Goal: Information Seeking & Learning: Learn about a topic

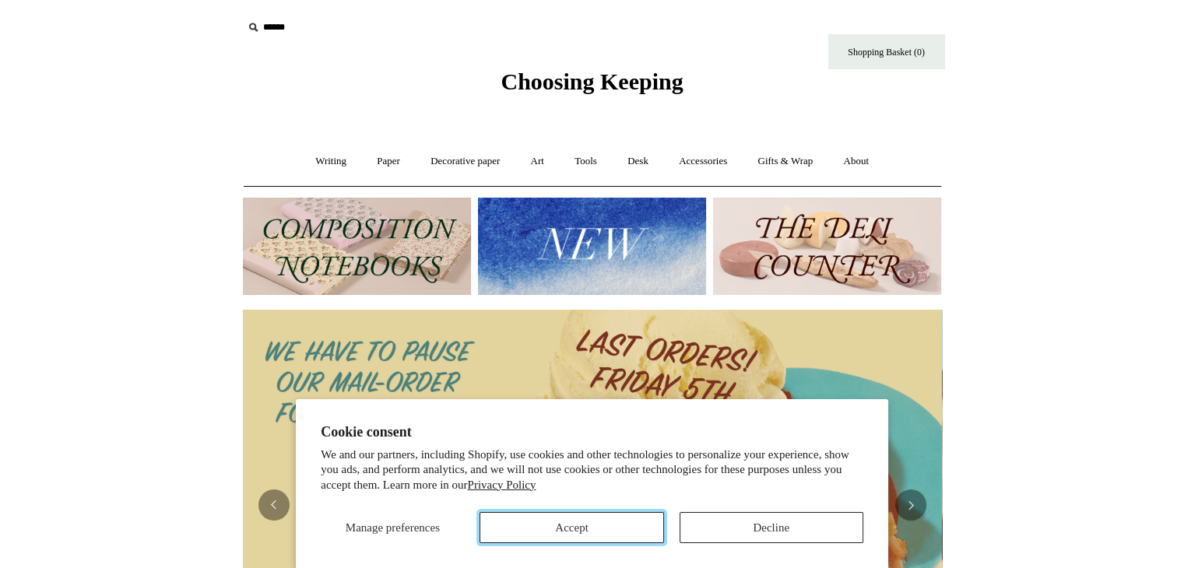
click at [551, 524] on button "Accept" at bounding box center [572, 527] width 184 height 31
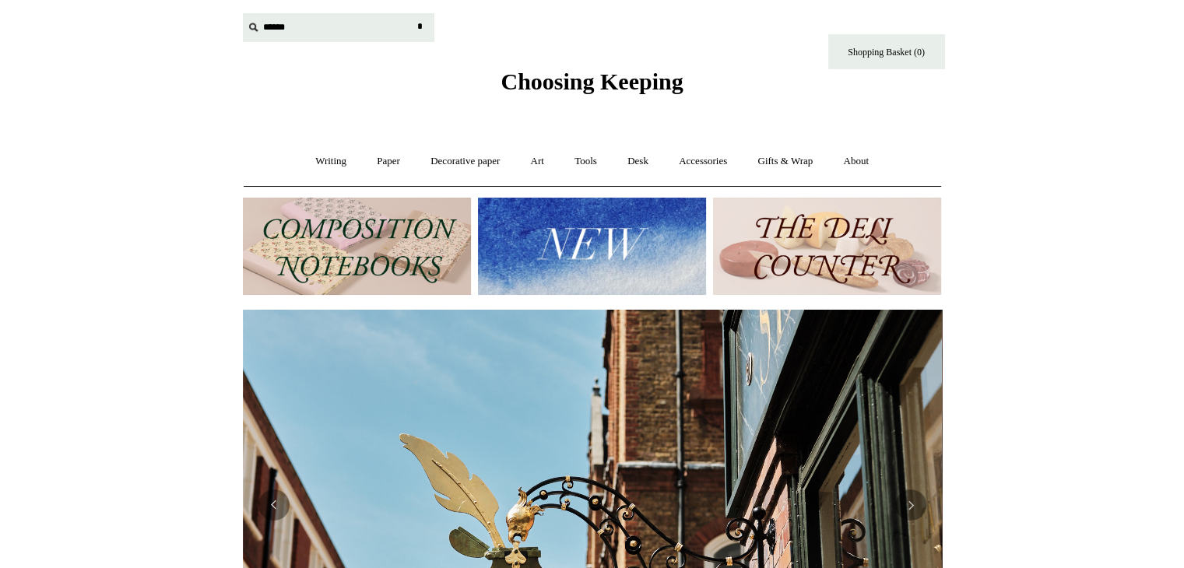
click at [271, 30] on input "text" at bounding box center [338, 27] width 191 height 29
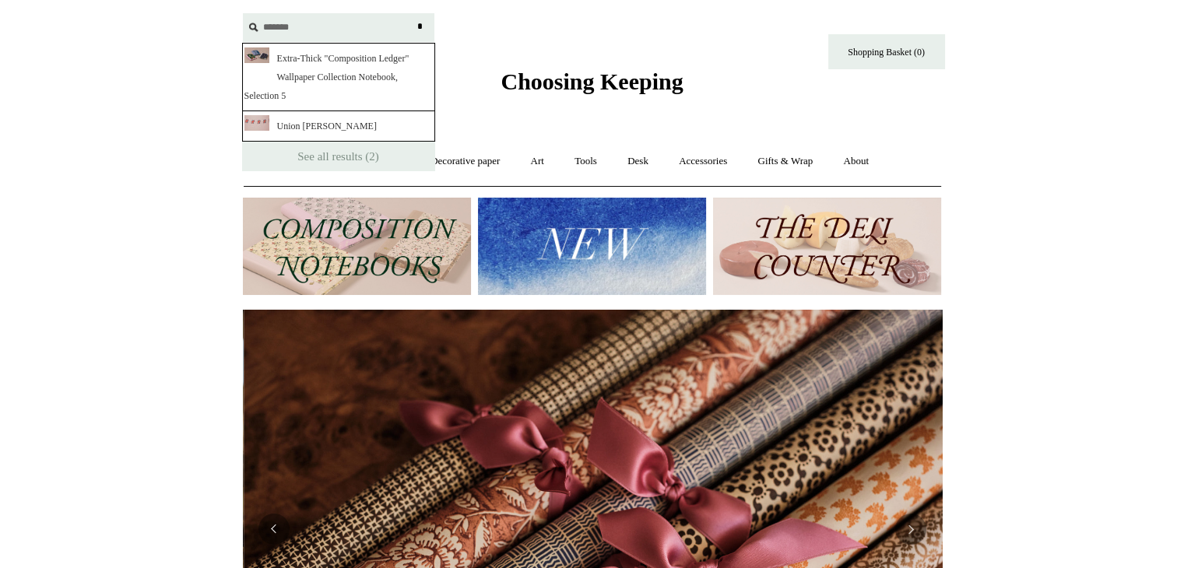
scroll to position [0, 1398]
type input "*******"
click at [325, 121] on link "Union Jack Bunting" at bounding box center [338, 126] width 193 height 30
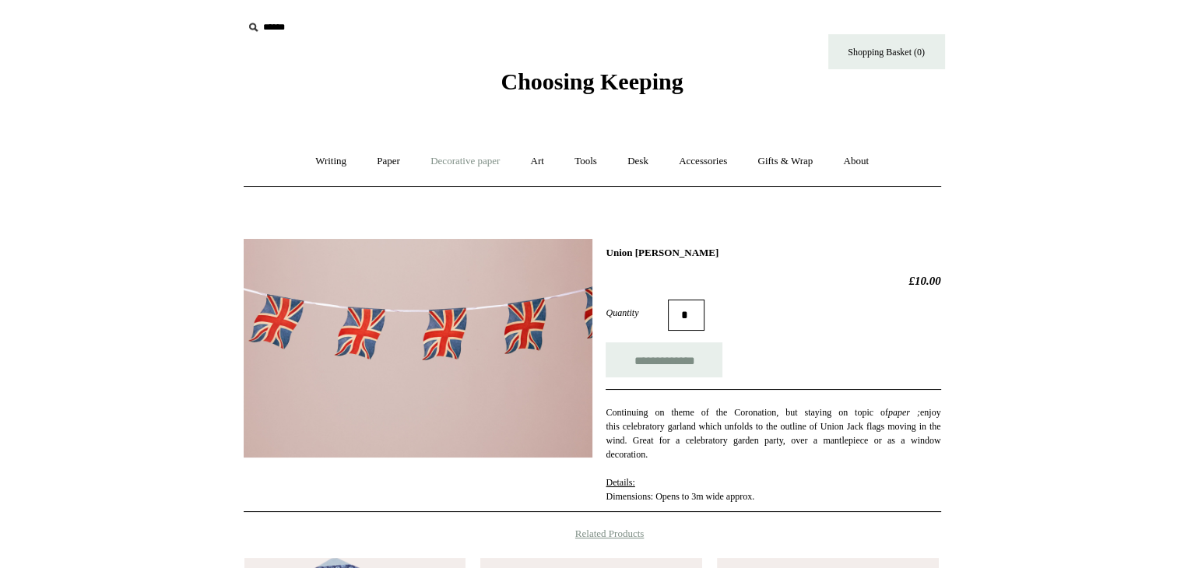
click at [493, 160] on link "Decorative paper +" at bounding box center [464, 161] width 97 height 41
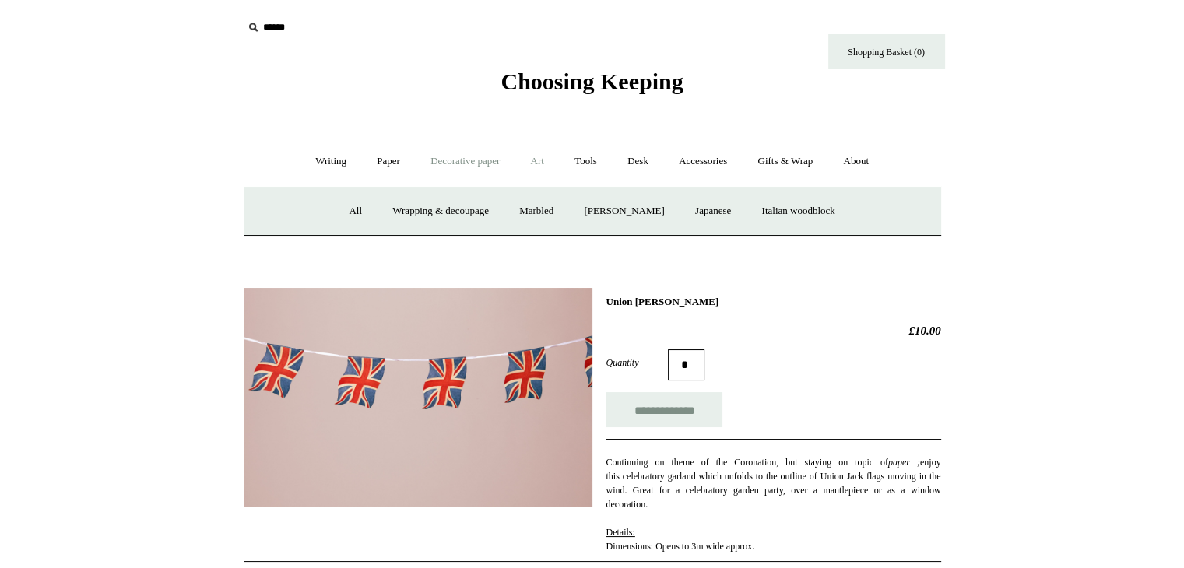
click at [539, 159] on link "Art +" at bounding box center [537, 161] width 41 height 41
click at [587, 169] on link "Tools +" at bounding box center [585, 161] width 51 height 41
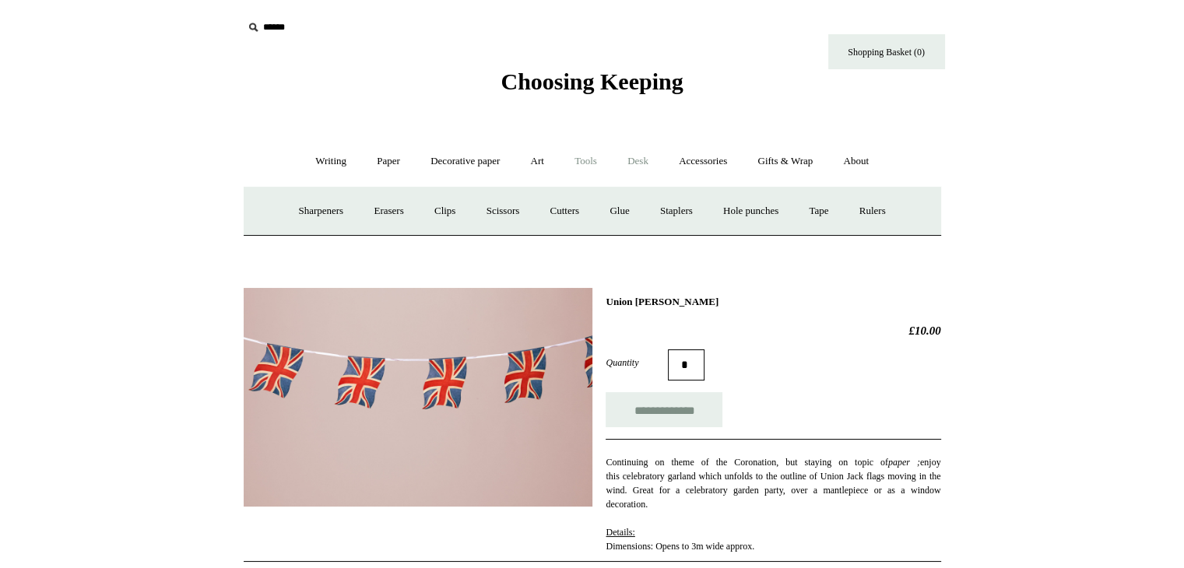
click at [632, 158] on link "Desk +" at bounding box center [637, 161] width 49 height 41
click at [730, 160] on link "Accessories +" at bounding box center [703, 161] width 76 height 41
click at [794, 161] on link "Gifts & Wrap +" at bounding box center [784, 161] width 83 height 41
click at [262, 23] on input "text" at bounding box center [338, 27] width 191 height 29
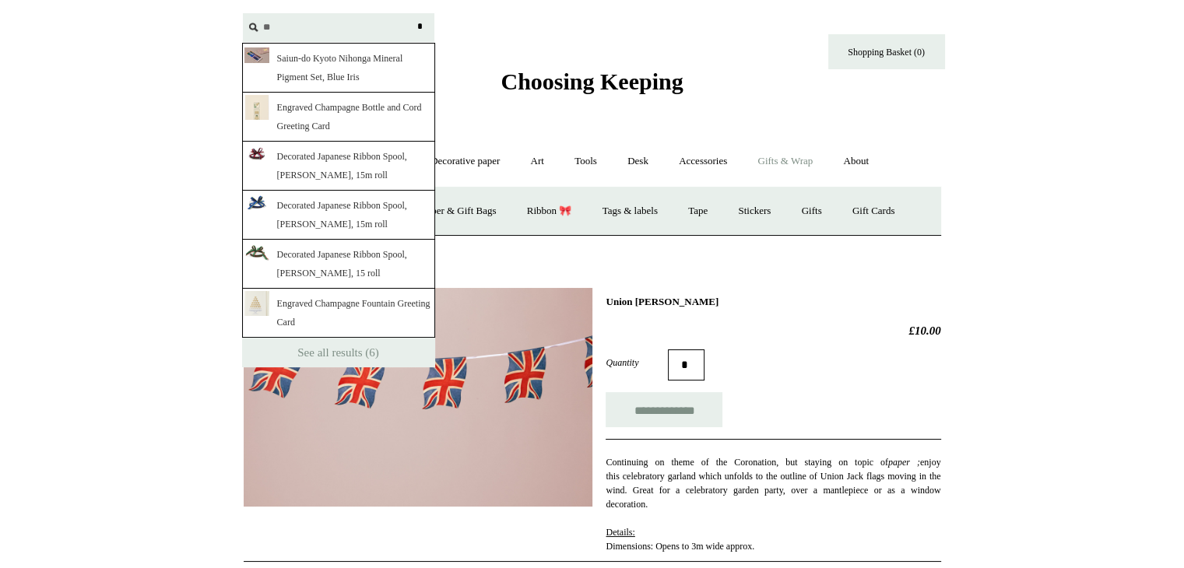
type input "*"
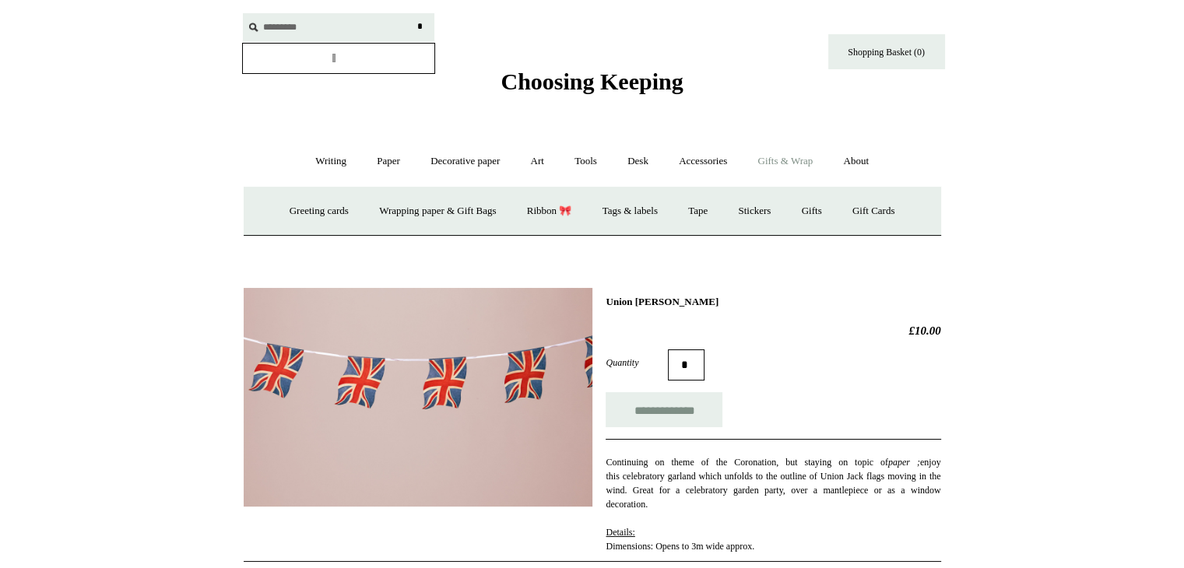
type input "*********"
click at [413, 13] on input "*" at bounding box center [421, 26] width 16 height 27
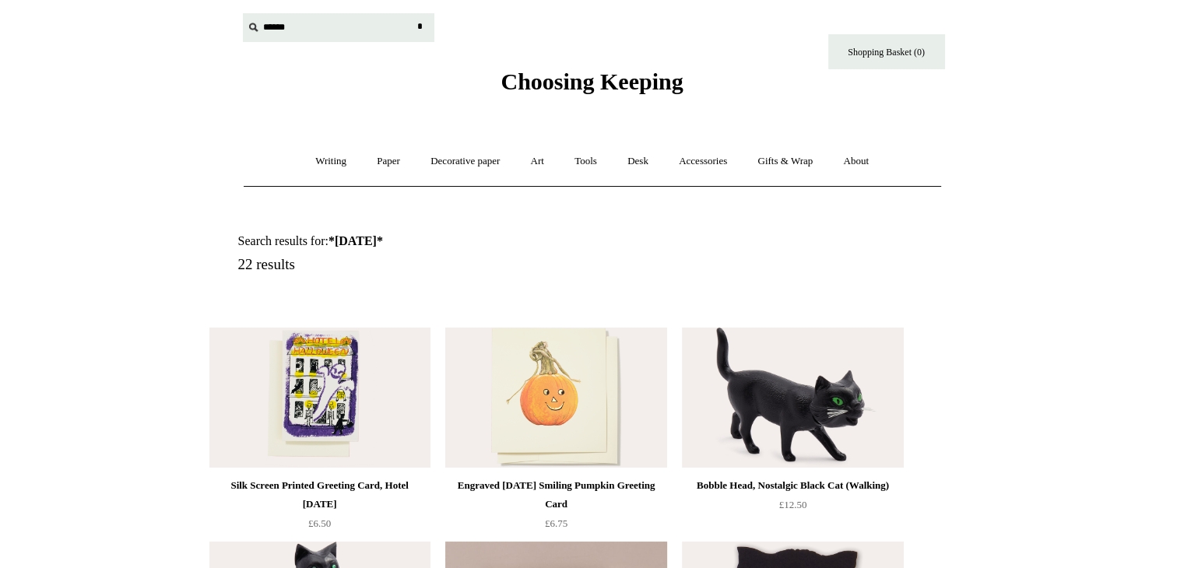
click at [276, 29] on input "text" at bounding box center [338, 27] width 191 height 29
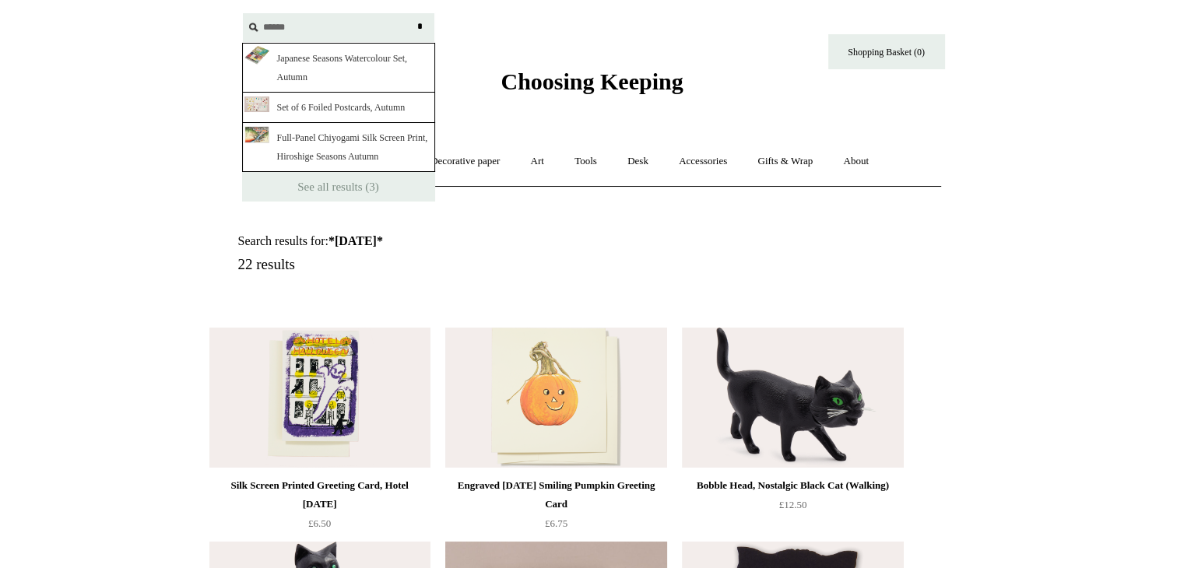
type input "******"
click at [413, 13] on input "*" at bounding box center [421, 26] width 16 height 27
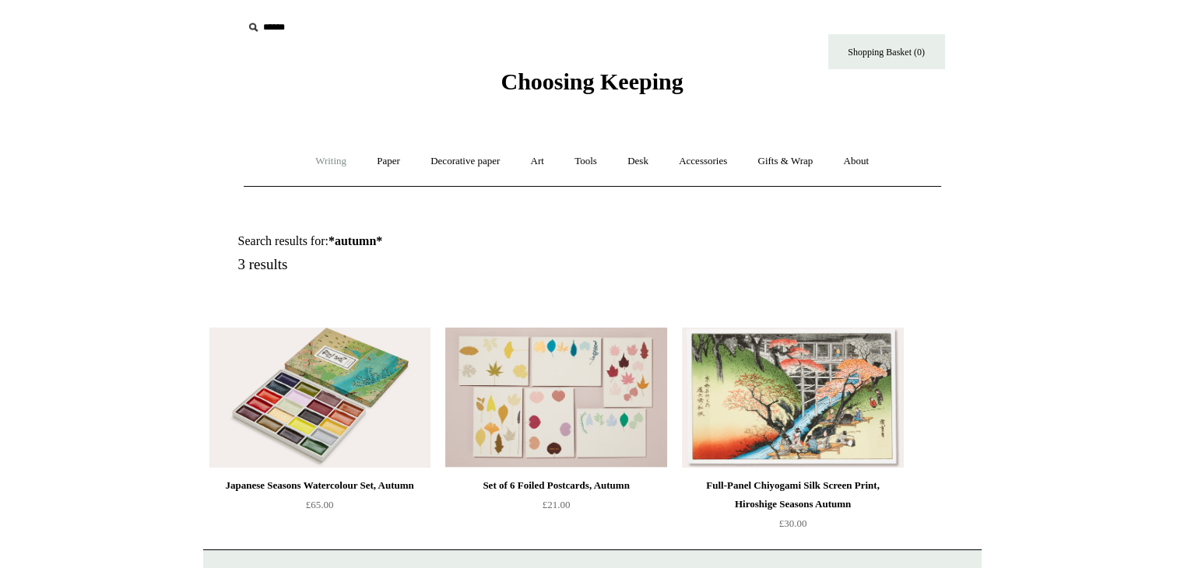
click at [323, 155] on link "Writing +" at bounding box center [330, 161] width 59 height 41
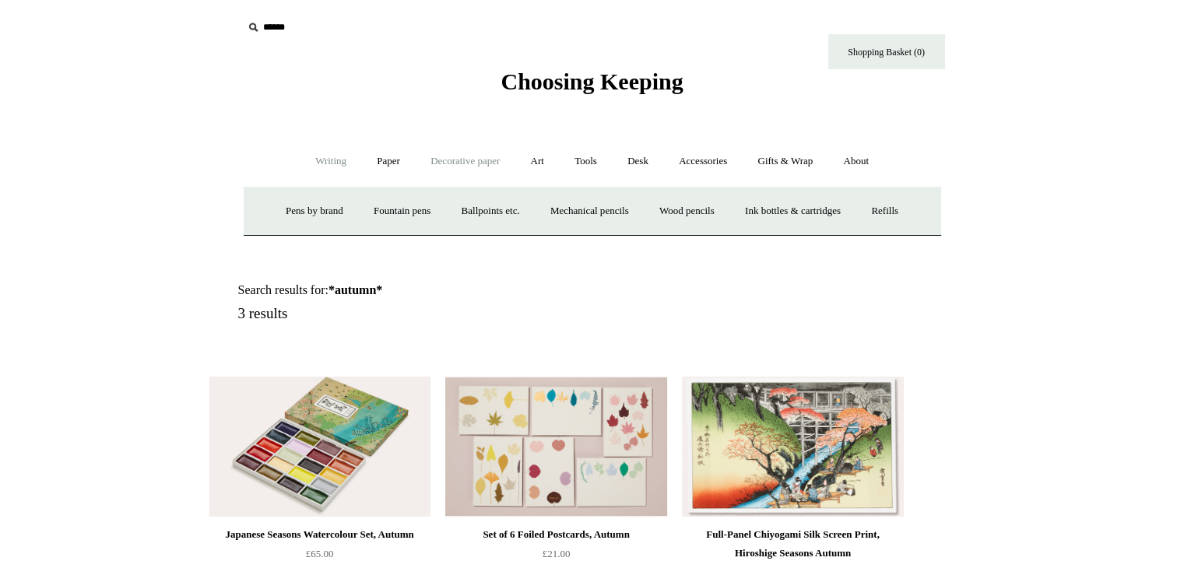
click at [456, 159] on link "Decorative paper +" at bounding box center [464, 161] width 97 height 41
click at [757, 209] on link "Italian woodblock" at bounding box center [797, 211] width 101 height 41
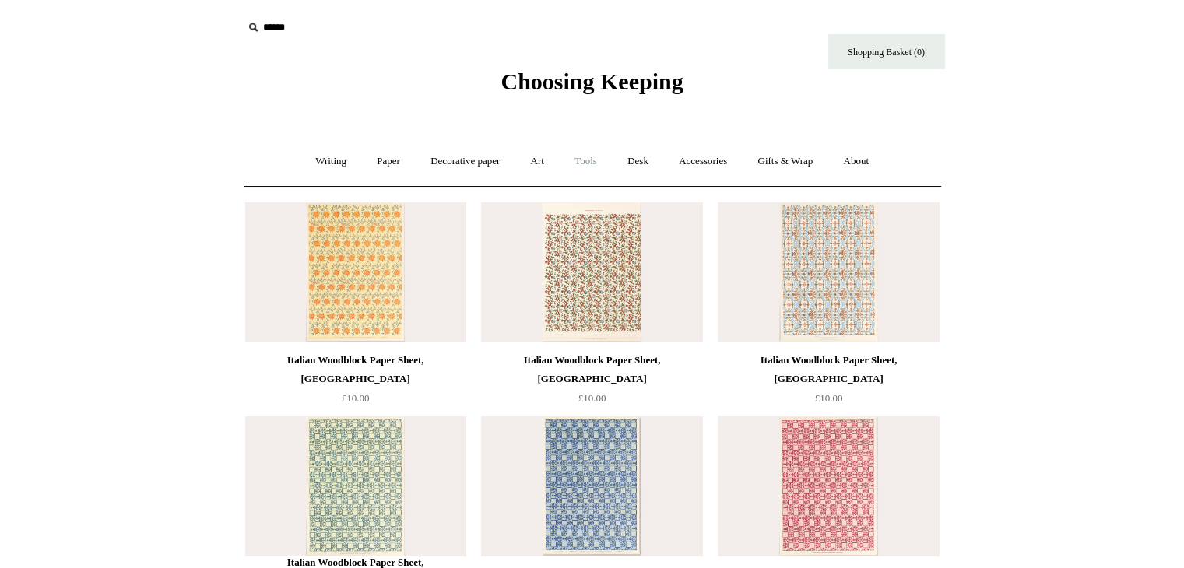
click at [593, 160] on link "Tools +" at bounding box center [585, 161] width 51 height 41
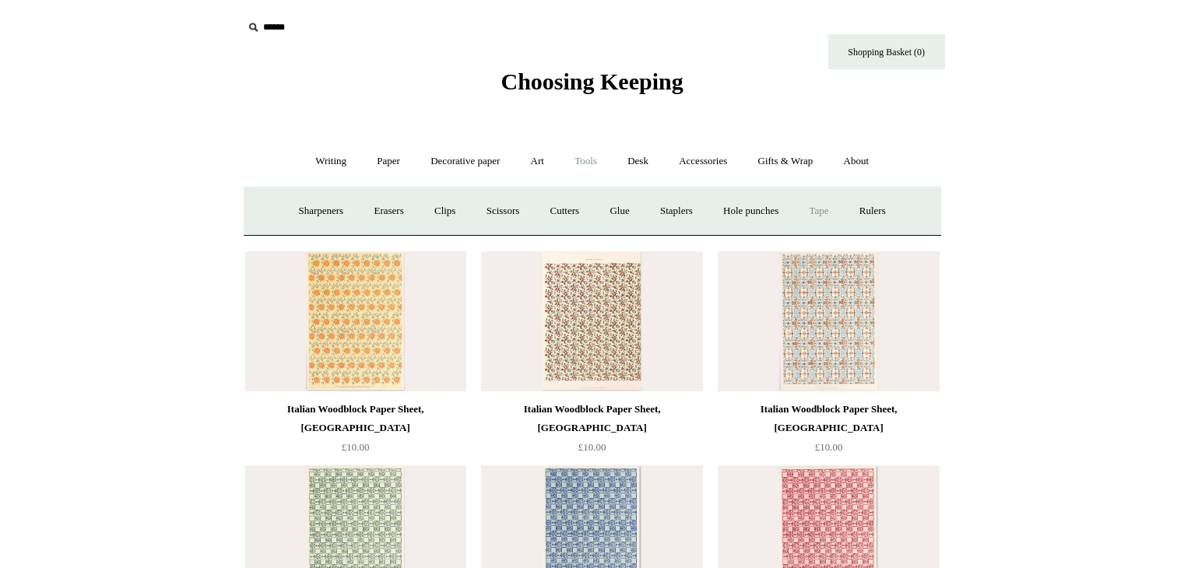
click at [840, 206] on link "Tape +" at bounding box center [818, 211] width 47 height 41
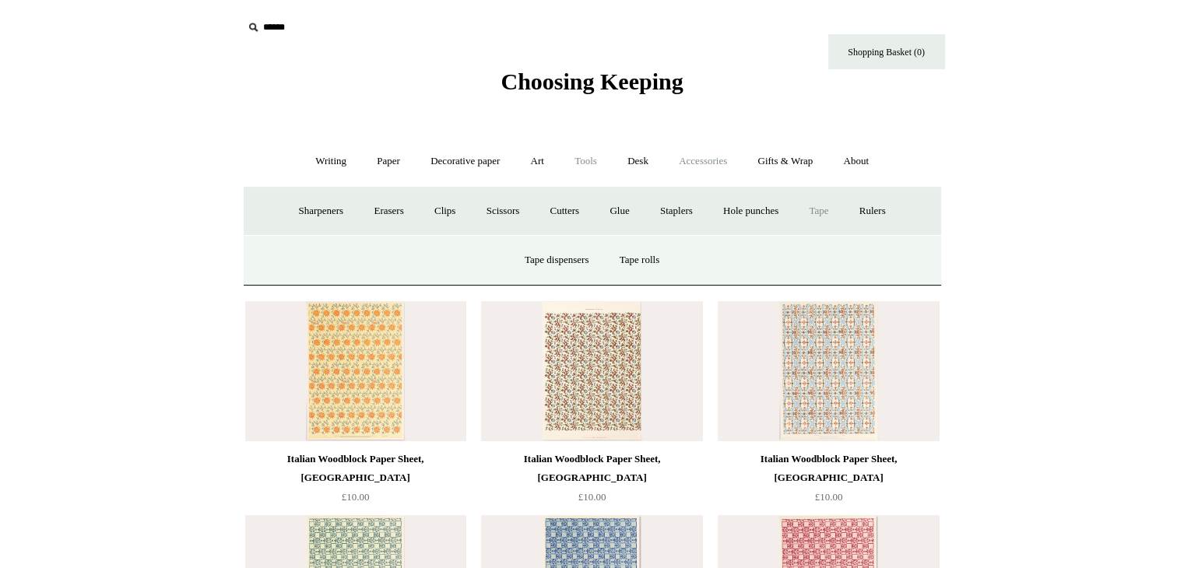
click at [709, 166] on link "Accessories +" at bounding box center [703, 161] width 76 height 41
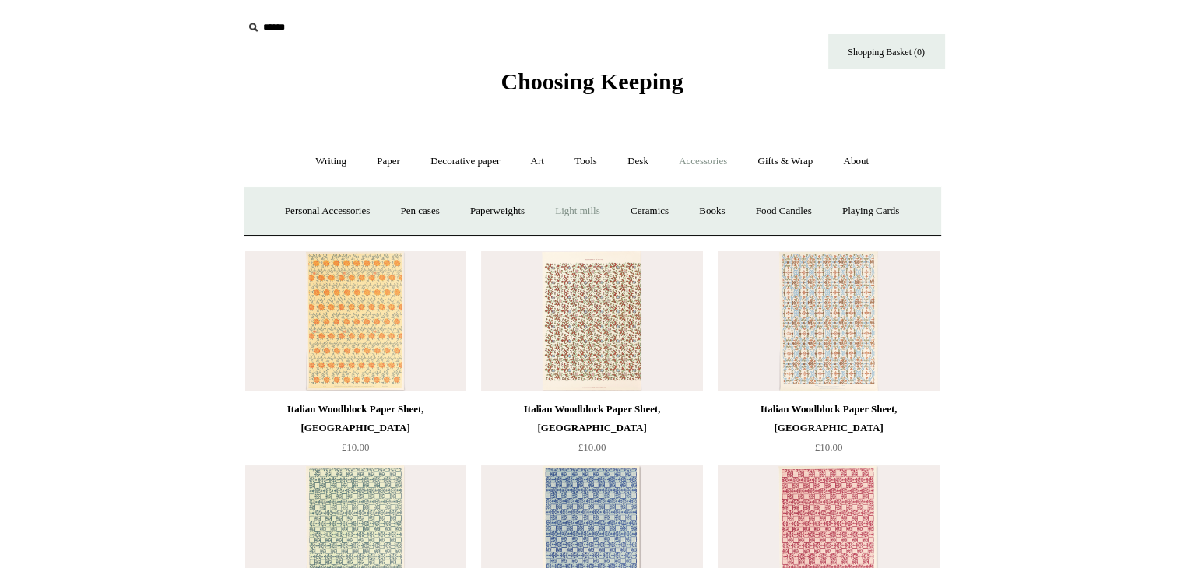
click at [599, 206] on link "Light mills" at bounding box center [577, 211] width 72 height 41
